Goal: Use online tool/utility: Use online tool/utility

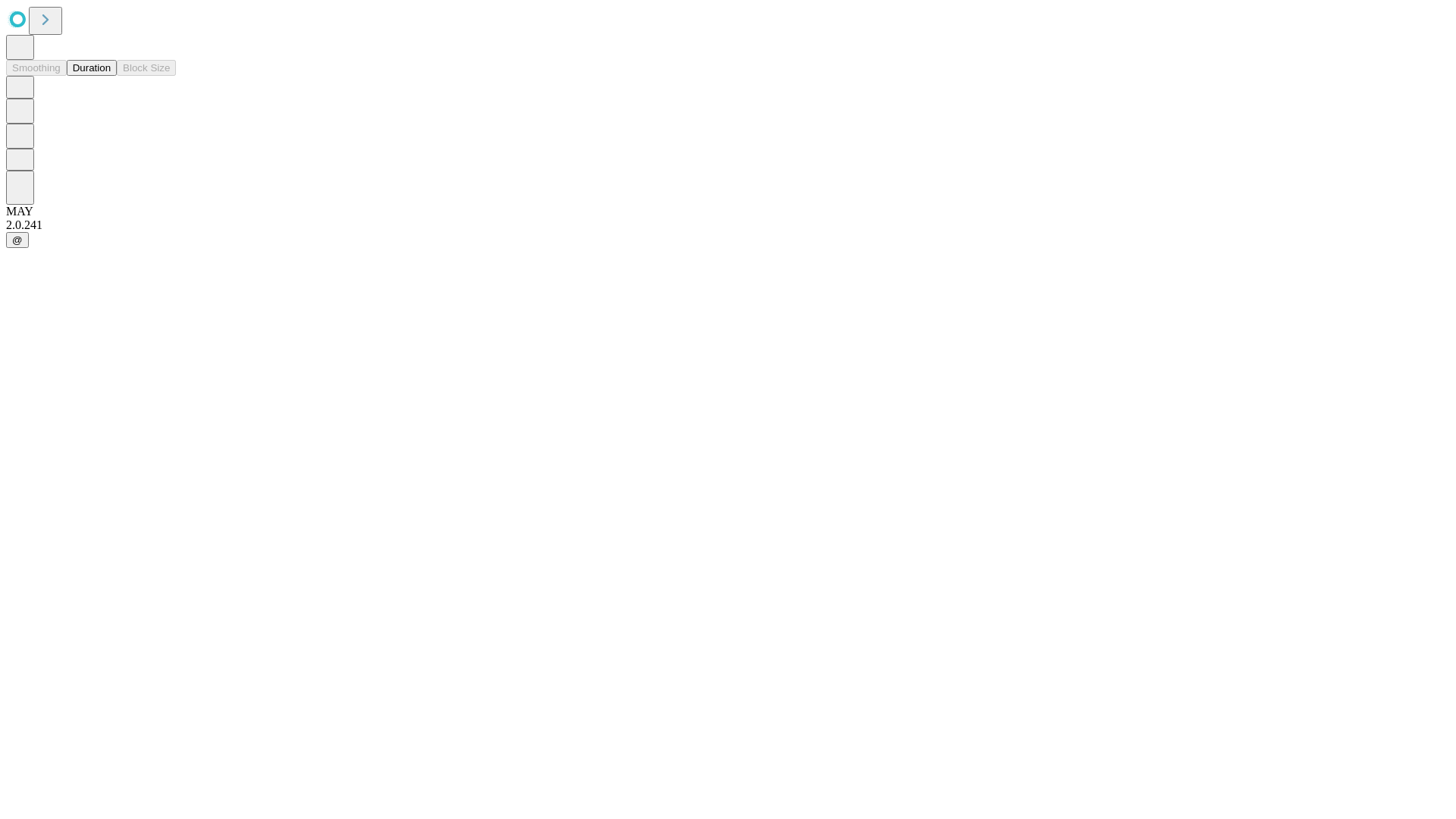
click at [110, 76] on button "Duration" at bounding box center [91, 68] width 50 height 16
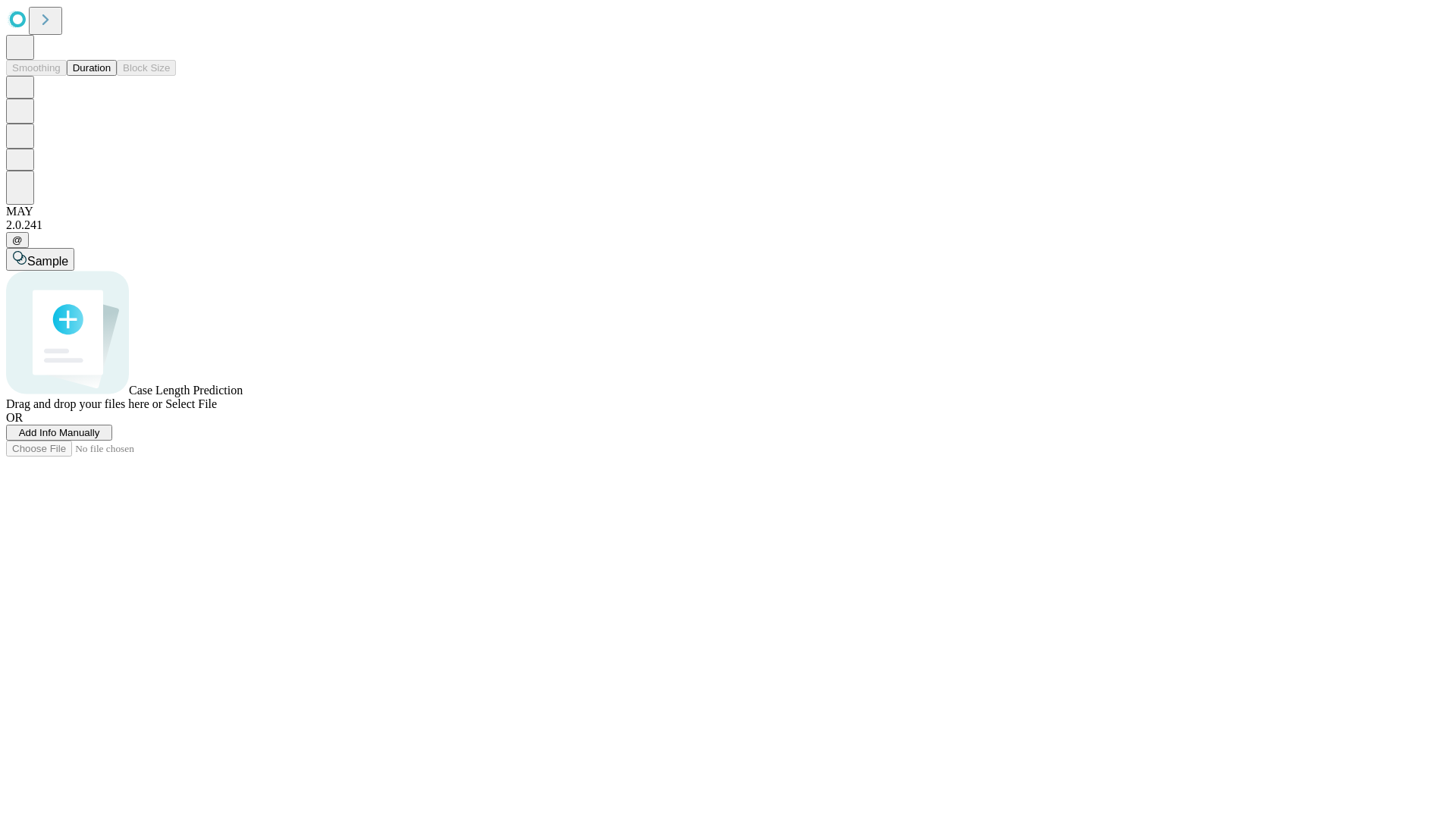
click at [68, 255] on span "Sample" at bounding box center [47, 261] width 41 height 13
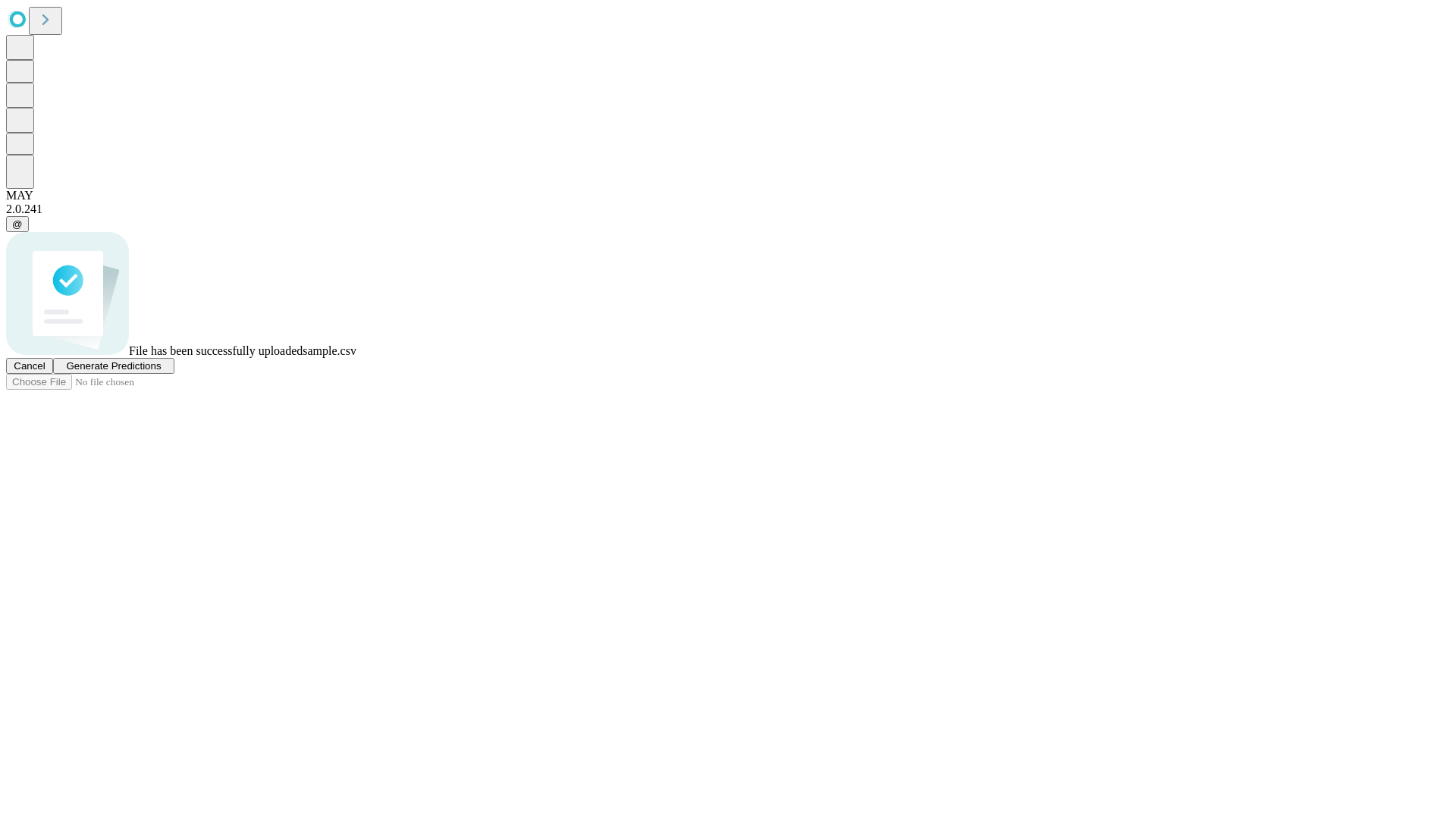
click at [161, 372] on span "Generate Predictions" at bounding box center [113, 366] width 95 height 11
